Goal: Find specific page/section

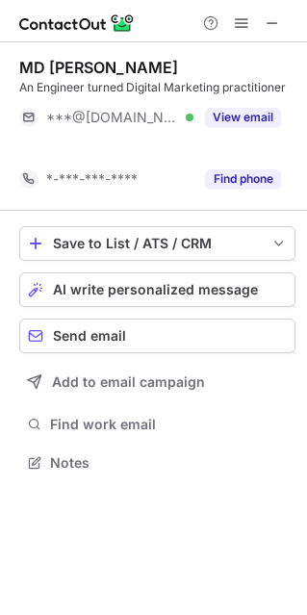
scroll to position [418, 307]
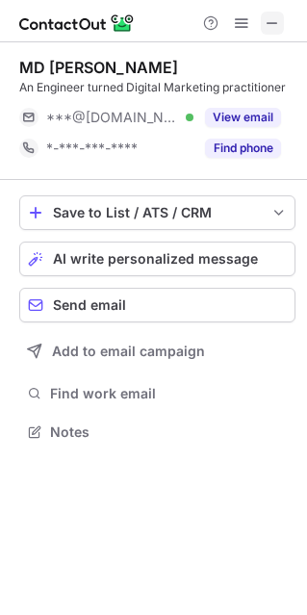
click at [278, 25] on span at bounding box center [272, 22] width 15 height 15
